Goal: Task Accomplishment & Management: Manage account settings

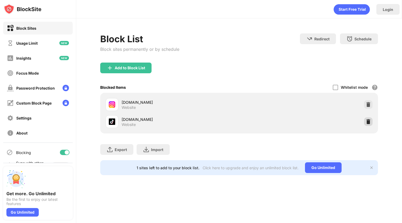
click at [370, 121] on img at bounding box center [367, 121] width 5 height 5
